Goal: Task Accomplishment & Management: Use online tool/utility

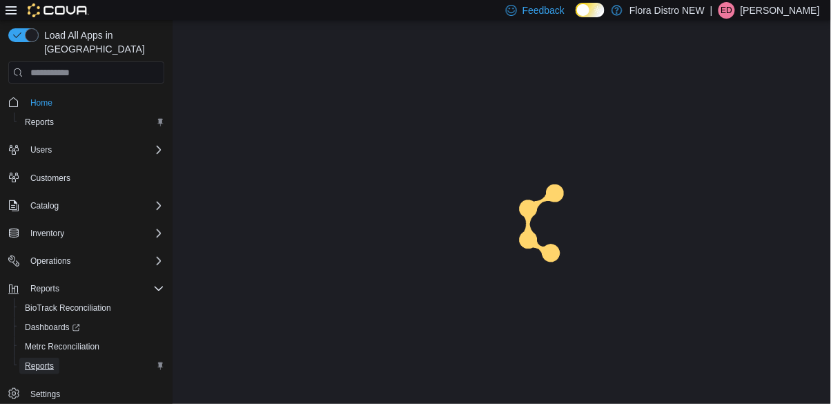
click at [40, 360] on span "Reports" at bounding box center [39, 365] width 29 height 11
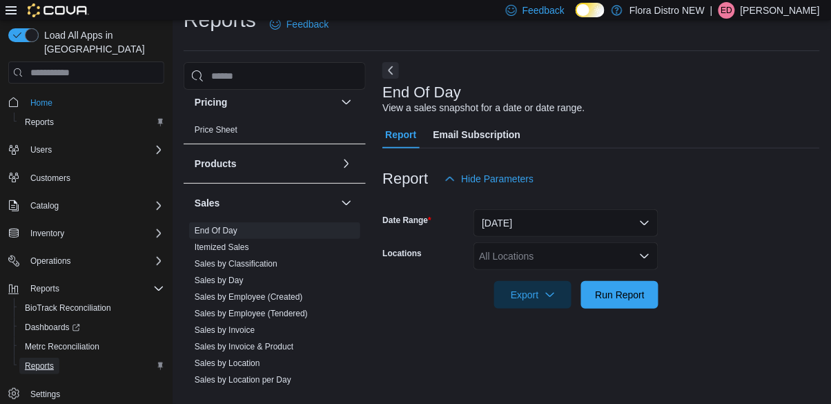
scroll to position [547, 0]
click at [539, 252] on div "All Locations" at bounding box center [565, 256] width 185 height 28
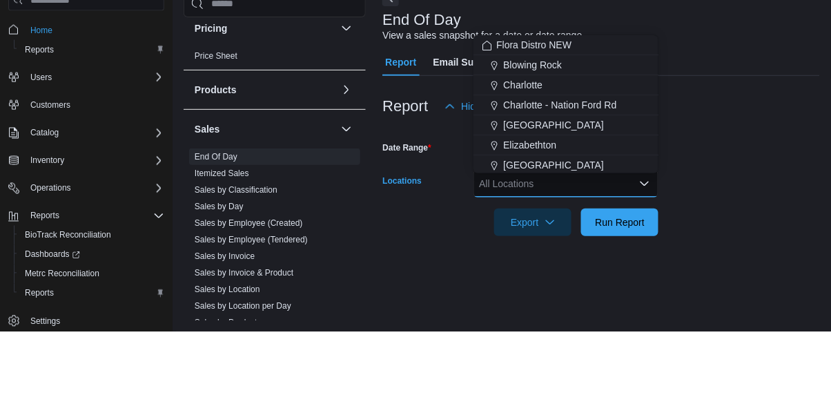
scroll to position [32, 0]
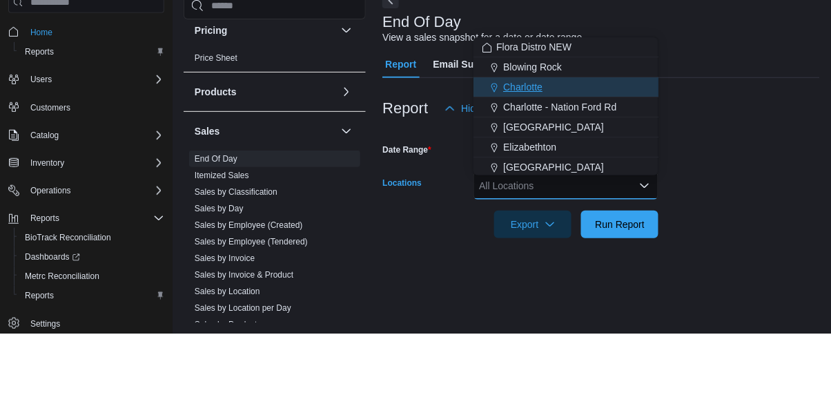
click at [550, 150] on div "Charlotte" at bounding box center [566, 157] width 168 height 14
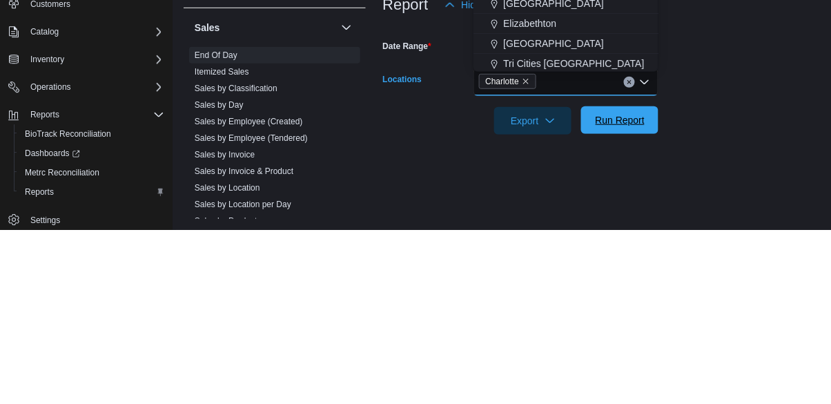
click at [634, 287] on span "Run Report" at bounding box center [621, 294] width 50 height 14
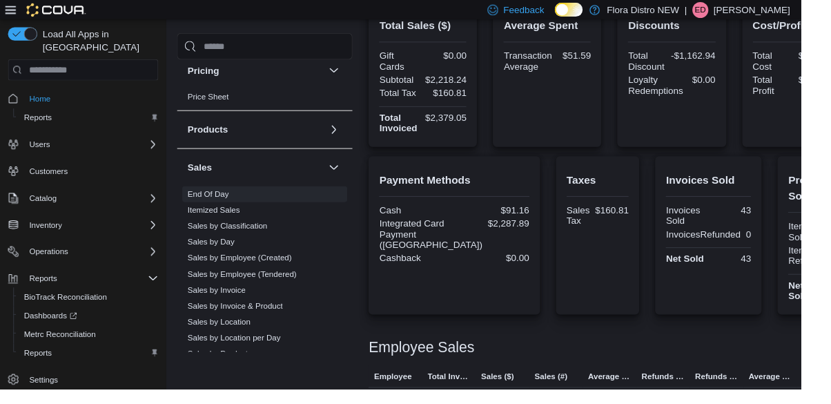
scroll to position [353, 0]
